Goal: Check status: Check status

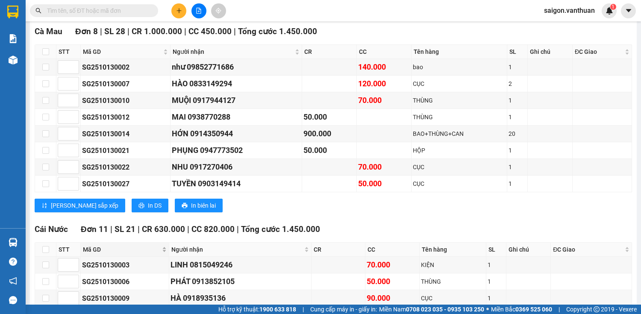
scroll to position [171, 0]
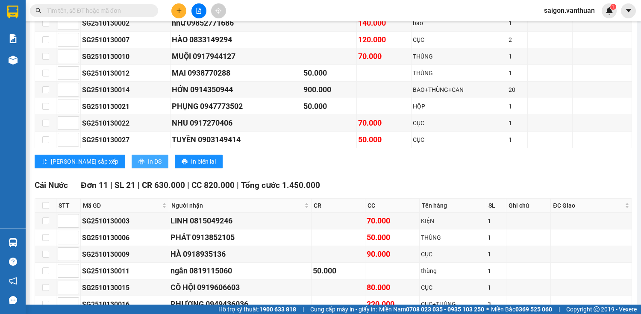
click at [132, 168] on button "In DS" at bounding box center [150, 162] width 37 height 14
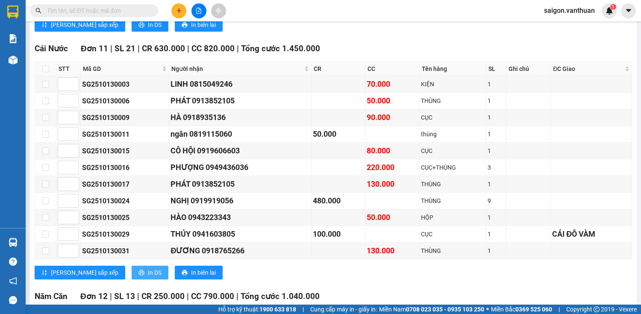
click at [148, 270] on span "In DS" at bounding box center [155, 272] width 14 height 9
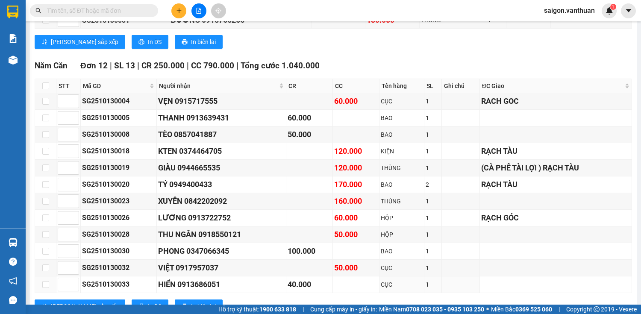
scroll to position [569, 0]
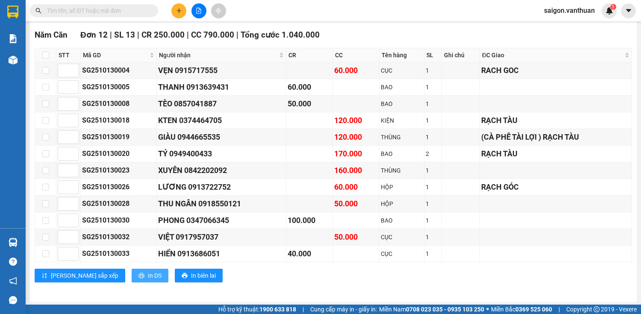
click at [132, 275] on button "In DS" at bounding box center [150, 276] width 37 height 14
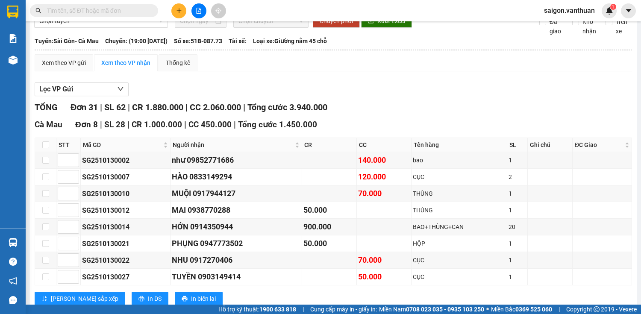
scroll to position [0, 0]
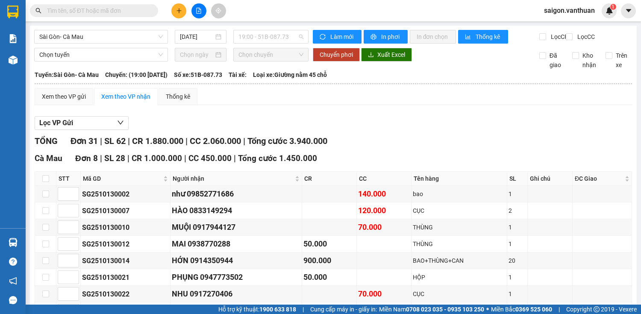
drag, startPoint x: 258, startPoint y: 33, endPoint x: 258, endPoint y: 56, distance: 23.1
click at [258, 34] on span "19:00 - 51B-087.73" at bounding box center [270, 36] width 65 height 13
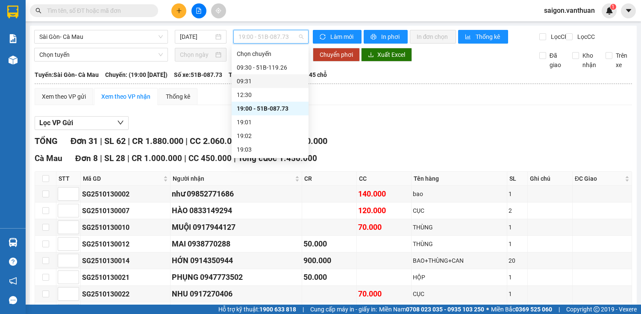
click at [261, 75] on div "09:31" at bounding box center [270, 81] width 77 height 14
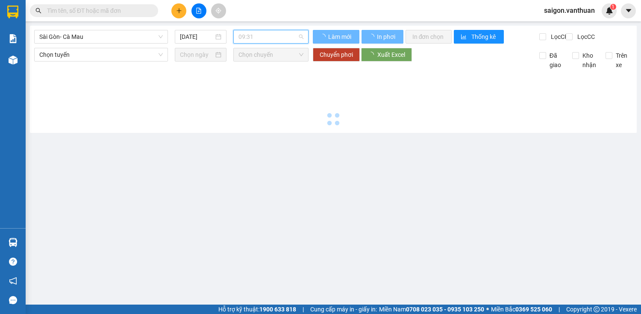
click at [276, 39] on span "09:31" at bounding box center [270, 36] width 65 height 13
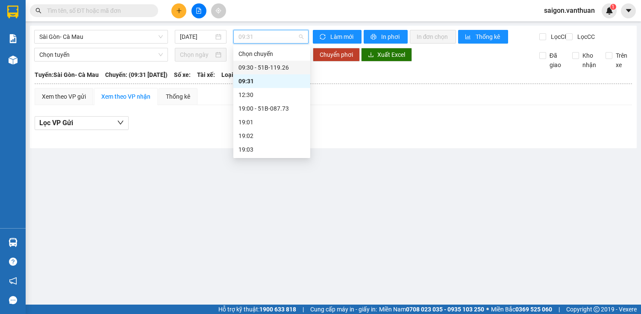
drag, startPoint x: 270, startPoint y: 62, endPoint x: 262, endPoint y: 72, distance: 12.8
click at [270, 62] on div "09:30 - 51B-119.26" at bounding box center [271, 68] width 77 height 14
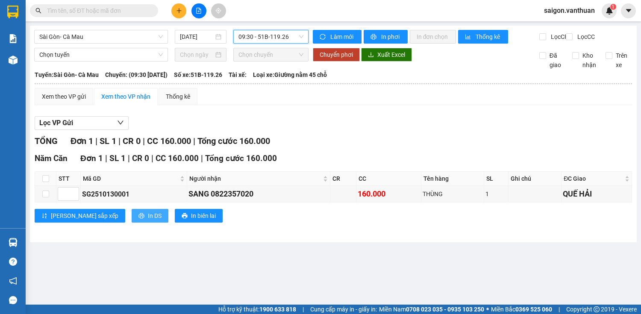
click at [132, 223] on button "In DS" at bounding box center [150, 216] width 37 height 14
click at [277, 37] on span "09:30 - 51B-119.26" at bounding box center [270, 36] width 65 height 13
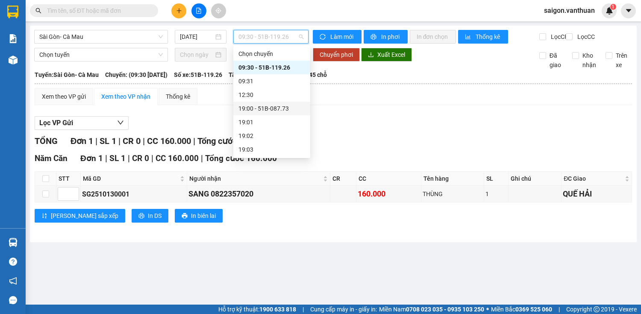
click at [265, 111] on div "19:00 - 51B-087.73" at bounding box center [271, 108] width 67 height 9
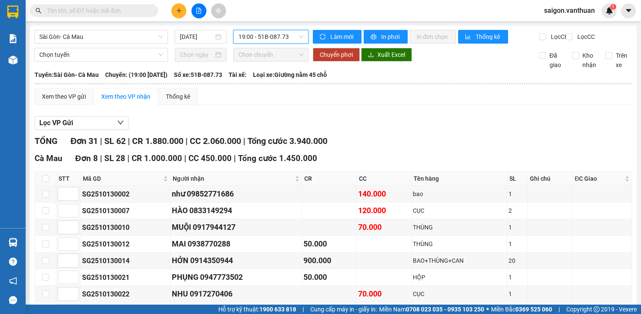
click at [109, 5] on span at bounding box center [94, 10] width 128 height 13
click at [113, 13] on input "text" at bounding box center [97, 10] width 101 height 9
click at [128, 10] on input "text" at bounding box center [97, 10] width 101 height 9
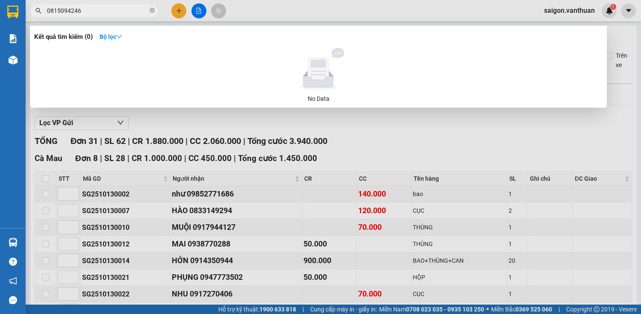
click at [114, 7] on input "0815094246" at bounding box center [97, 10] width 101 height 9
type input "0815094246"
click at [111, 183] on div at bounding box center [320, 157] width 641 height 314
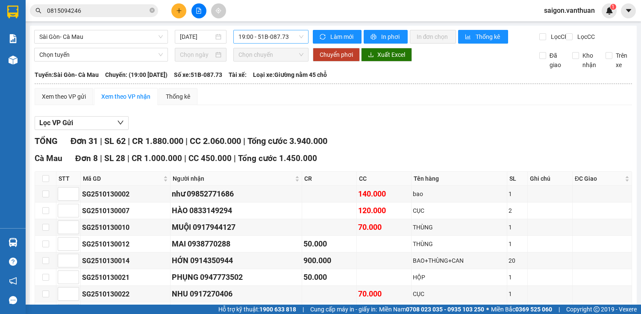
click at [265, 41] on span "19:00 - 51B-087.73" at bounding box center [270, 36] width 65 height 13
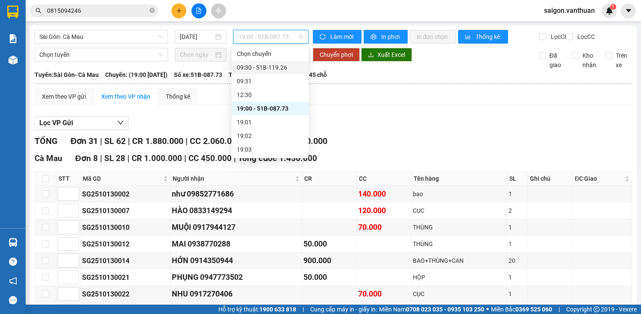
click at [278, 70] on div "09:30 - 51B-119.26" at bounding box center [270, 67] width 67 height 9
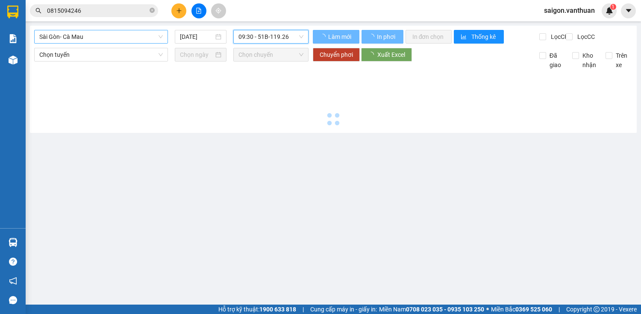
click at [132, 34] on span "Sài Gòn- Cà Mau" at bounding box center [100, 36] width 123 height 13
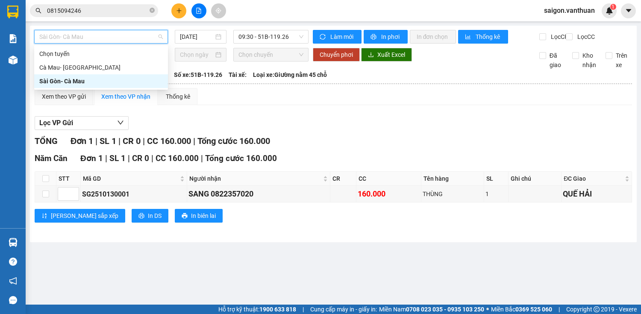
drag, startPoint x: 108, startPoint y: 84, endPoint x: 213, endPoint y: 78, distance: 105.7
click at [114, 84] on div "Sài Gòn- Cà Mau" at bounding box center [100, 80] width 123 height 9
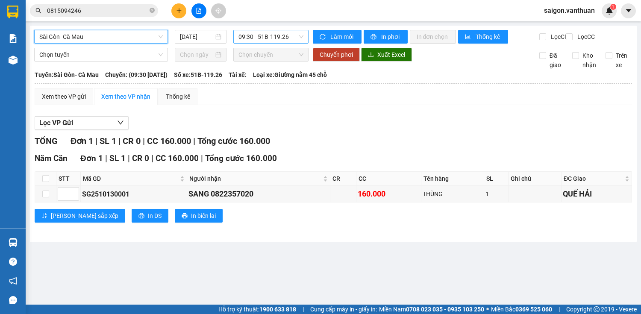
click at [284, 41] on span "09:30 - 51B-119.26" at bounding box center [270, 36] width 65 height 13
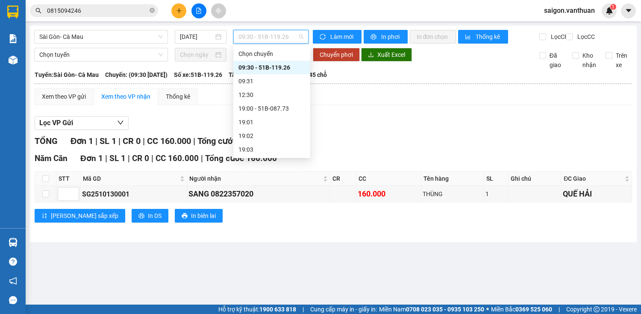
click at [277, 62] on div "09:30 - 51B-119.26" at bounding box center [271, 68] width 77 height 14
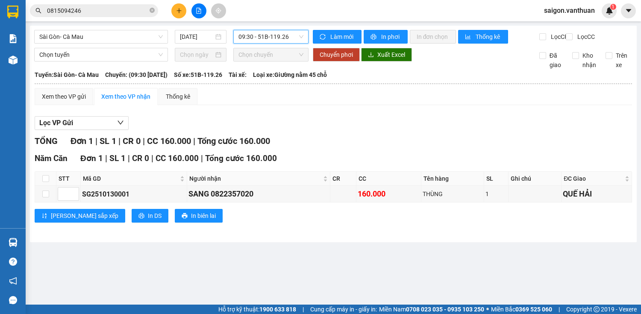
click at [287, 37] on span "09:30 - 51B-119.26" at bounding box center [270, 36] width 65 height 13
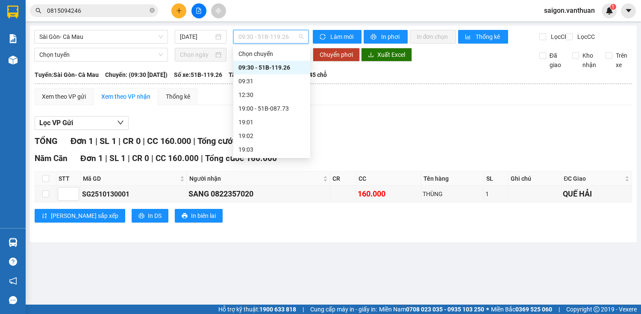
click at [275, 63] on div "09:30 - 51B-119.26" at bounding box center [271, 67] width 67 height 9
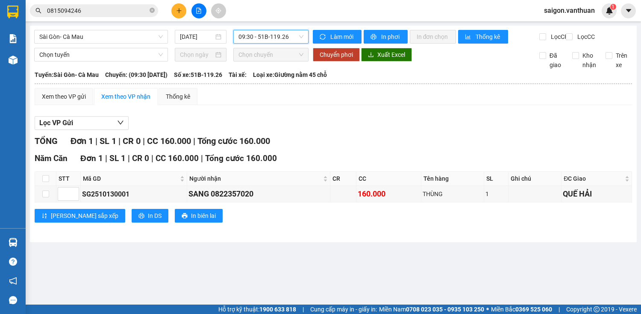
click at [286, 38] on span "09:30 - 51B-119.26" at bounding box center [270, 36] width 65 height 13
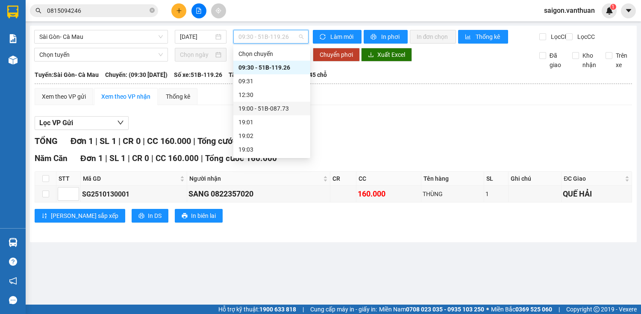
click at [258, 108] on div "19:00 - 51B-087.73" at bounding box center [271, 108] width 67 height 9
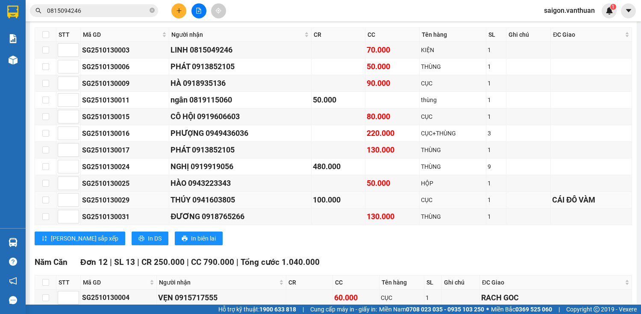
scroll to position [273, 0]
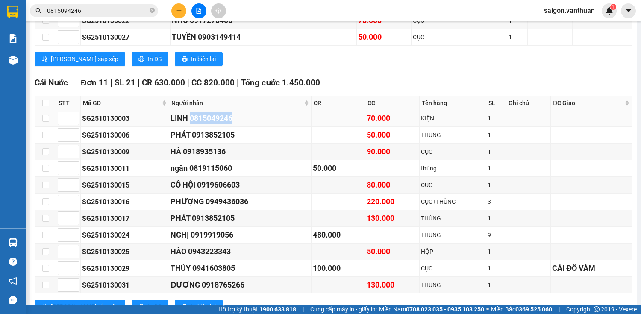
drag, startPoint x: 189, startPoint y: 123, endPoint x: 254, endPoint y: 119, distance: 65.0
click at [263, 118] on div "LINH 0815049246" at bounding box center [239, 118] width 139 height 12
click at [233, 123] on div "LINH 0815049246" at bounding box center [239, 118] width 139 height 12
drag, startPoint x: 217, startPoint y: 124, endPoint x: 239, endPoint y: 123, distance: 22.7
click at [239, 123] on div "LINH 0815049246" at bounding box center [239, 118] width 139 height 12
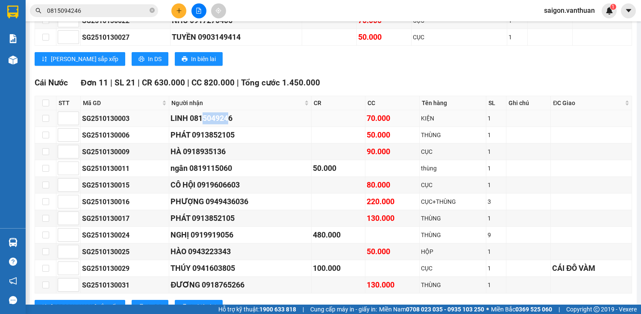
drag, startPoint x: 203, startPoint y: 123, endPoint x: 229, endPoint y: 123, distance: 25.6
click at [229, 123] on div "LINH 0815049246" at bounding box center [239, 118] width 139 height 12
drag, startPoint x: 192, startPoint y: 125, endPoint x: 222, endPoint y: 120, distance: 30.3
click at [245, 117] on div "LINH 0815049246" at bounding box center [239, 118] width 139 height 12
click at [215, 123] on div "LINH 0815049246" at bounding box center [239, 118] width 139 height 12
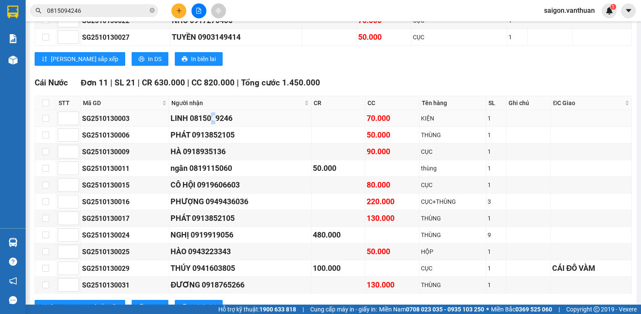
drag, startPoint x: 212, startPoint y: 125, endPoint x: 204, endPoint y: 126, distance: 8.7
click at [208, 124] on div "LINH 0815049246" at bounding box center [239, 118] width 139 height 12
click at [205, 124] on div "LINH 0815049246" at bounding box center [239, 118] width 139 height 12
click at [206, 124] on div "LINH 0815049246" at bounding box center [239, 118] width 139 height 12
drag, startPoint x: 208, startPoint y: 126, endPoint x: 215, endPoint y: 123, distance: 6.8
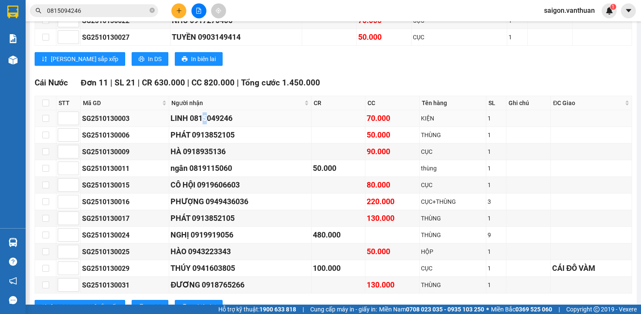
click at [209, 124] on div "LINH 0815049246" at bounding box center [239, 118] width 139 height 12
click at [215, 123] on div "LINH 0815049246" at bounding box center [239, 118] width 139 height 12
click at [217, 123] on div "LINH 0815049246" at bounding box center [239, 118] width 139 height 12
click at [219, 123] on div "LINH 0815049246" at bounding box center [239, 118] width 139 height 12
click at [220, 123] on div "LINH 0815049246" at bounding box center [239, 118] width 139 height 12
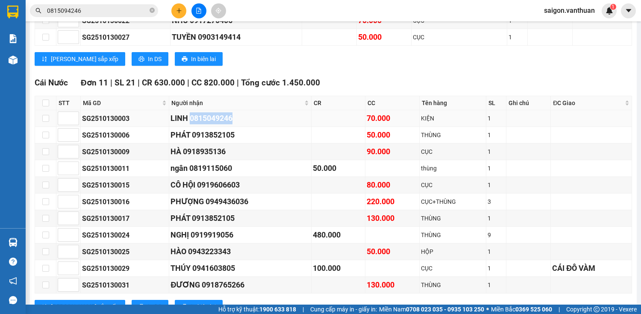
click at [232, 124] on div "LINH 0815049246" at bounding box center [239, 118] width 139 height 12
click at [240, 124] on div "LINH 0815049246" at bounding box center [239, 118] width 139 height 12
click at [221, 123] on div "LINH 0815049246" at bounding box center [239, 118] width 139 height 12
drag, startPoint x: 220, startPoint y: 124, endPoint x: 258, endPoint y: 125, distance: 37.6
click at [258, 124] on div "LINH 0815049246" at bounding box center [239, 118] width 139 height 12
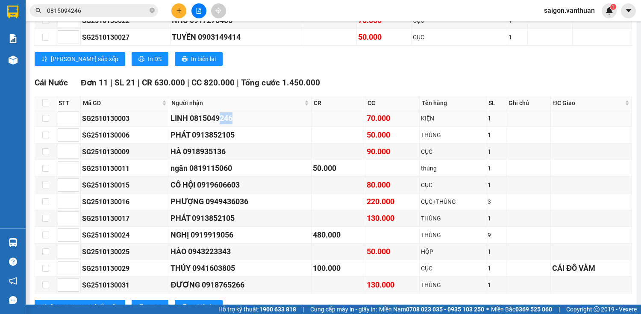
click at [228, 121] on div "LINH 0815049246" at bounding box center [239, 118] width 139 height 12
drag, startPoint x: 189, startPoint y: 123, endPoint x: 249, endPoint y: 124, distance: 60.7
click at [249, 124] on div "LINH 0815049246" at bounding box center [239, 118] width 139 height 12
click at [222, 123] on div "LINH 0815049246" at bounding box center [239, 118] width 139 height 12
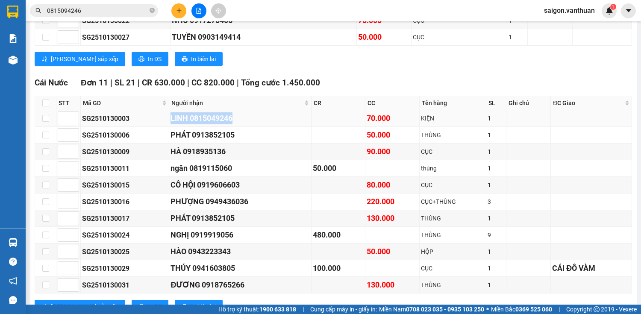
click at [222, 123] on div "LINH 0815049246" at bounding box center [239, 118] width 139 height 12
click at [272, 124] on div "LINH 0815049246" at bounding box center [239, 118] width 139 height 12
click at [227, 123] on div "LINH 0815049246" at bounding box center [239, 118] width 139 height 12
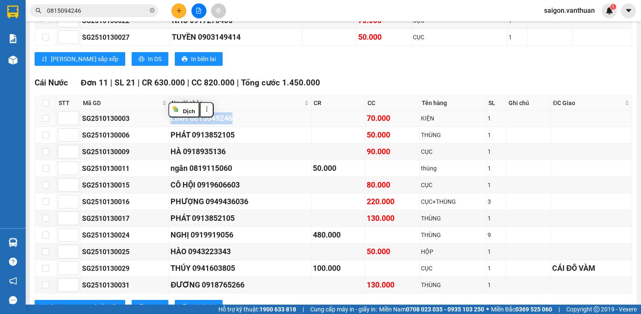
click at [241, 124] on div "LINH 0815049246" at bounding box center [239, 118] width 139 height 12
drag, startPoint x: 219, startPoint y: 123, endPoint x: 232, endPoint y: 124, distance: 13.7
click at [232, 124] on div "LINH 0815049246" at bounding box center [239, 118] width 139 height 12
click at [244, 124] on div "LINH 0815049246" at bounding box center [239, 118] width 139 height 12
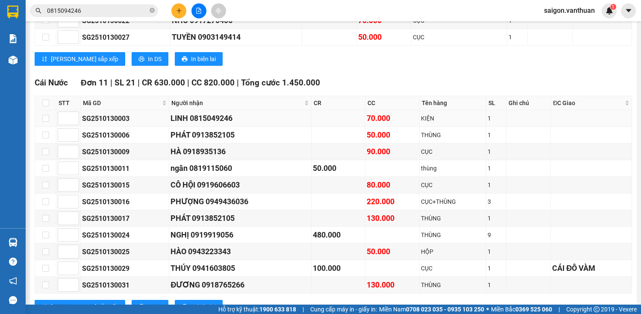
drag, startPoint x: 231, startPoint y: 124, endPoint x: 237, endPoint y: 125, distance: 7.0
click at [237, 124] on div "LINH 0815049246" at bounding box center [239, 118] width 139 height 12
drag, startPoint x: 228, startPoint y: 122, endPoint x: 237, endPoint y: 123, distance: 9.1
click at [237, 123] on div "LINH 0815049246" at bounding box center [239, 118] width 139 height 12
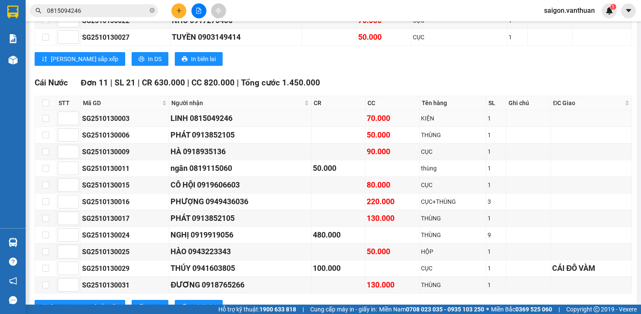
click at [233, 124] on div "LINH 0815049246" at bounding box center [239, 118] width 139 height 12
click at [231, 124] on div "LINH 0815049246" at bounding box center [239, 118] width 139 height 12
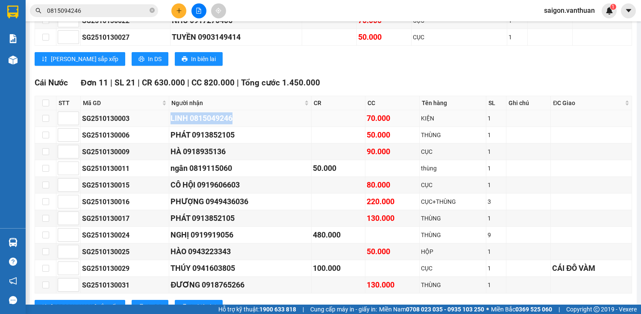
click at [193, 121] on div "LINH 0815049246" at bounding box center [239, 118] width 139 height 12
click at [207, 124] on div "LINH 0815049246" at bounding box center [239, 118] width 139 height 12
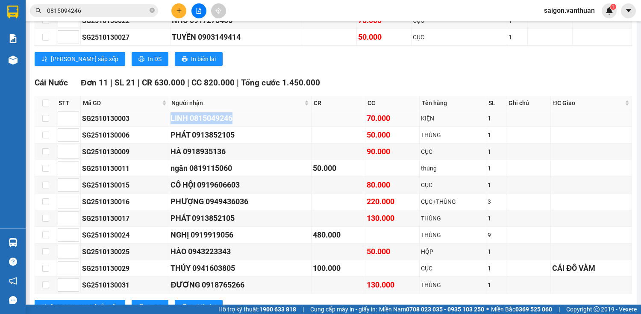
click at [207, 124] on div "LINH 0815049246" at bounding box center [239, 118] width 139 height 12
click at [255, 123] on div "LINH 0815049246" at bounding box center [239, 118] width 139 height 12
click at [239, 120] on div "LINH 0815049246" at bounding box center [239, 118] width 139 height 12
click at [231, 120] on div "LINH 0815049246" at bounding box center [239, 118] width 139 height 12
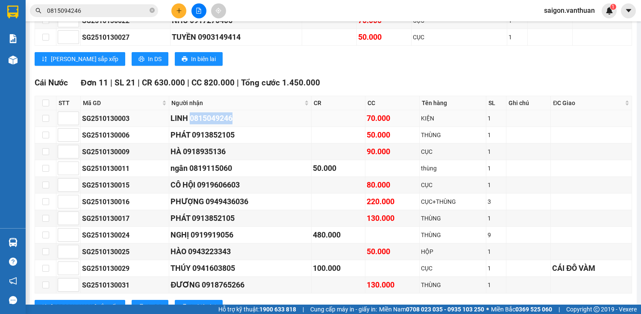
click at [231, 120] on div "LINH 0815049246" at bounding box center [239, 118] width 139 height 12
click at [241, 123] on div "LINH 0815049246" at bounding box center [239, 118] width 139 height 12
